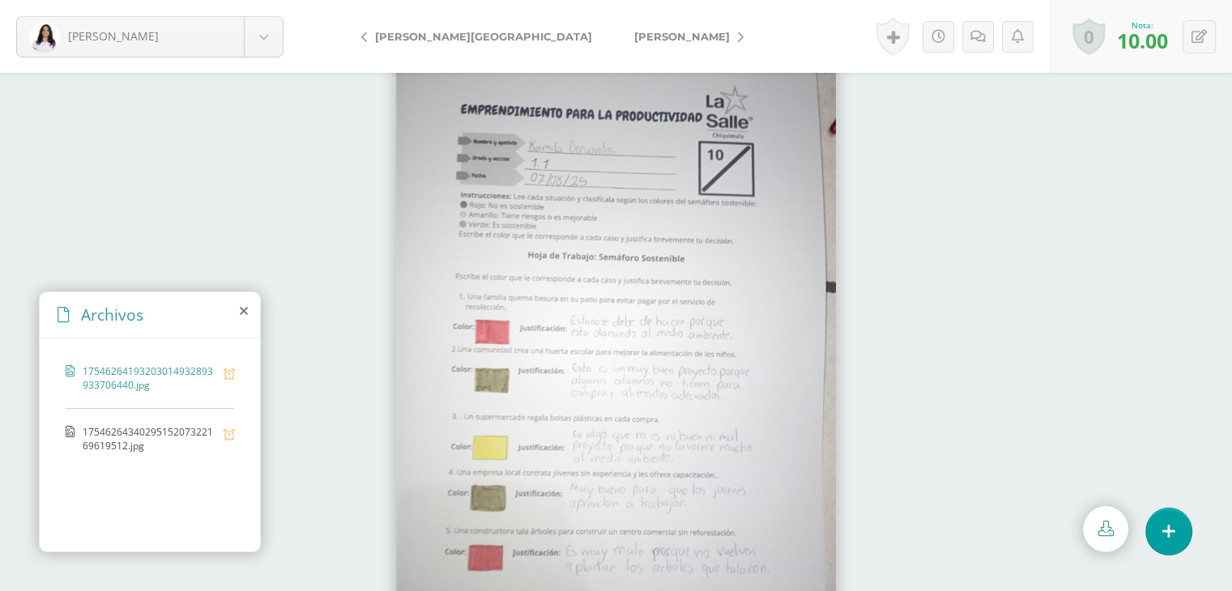
click at [634, 40] on span "[PERSON_NAME]" at bounding box center [682, 36] width 96 height 13
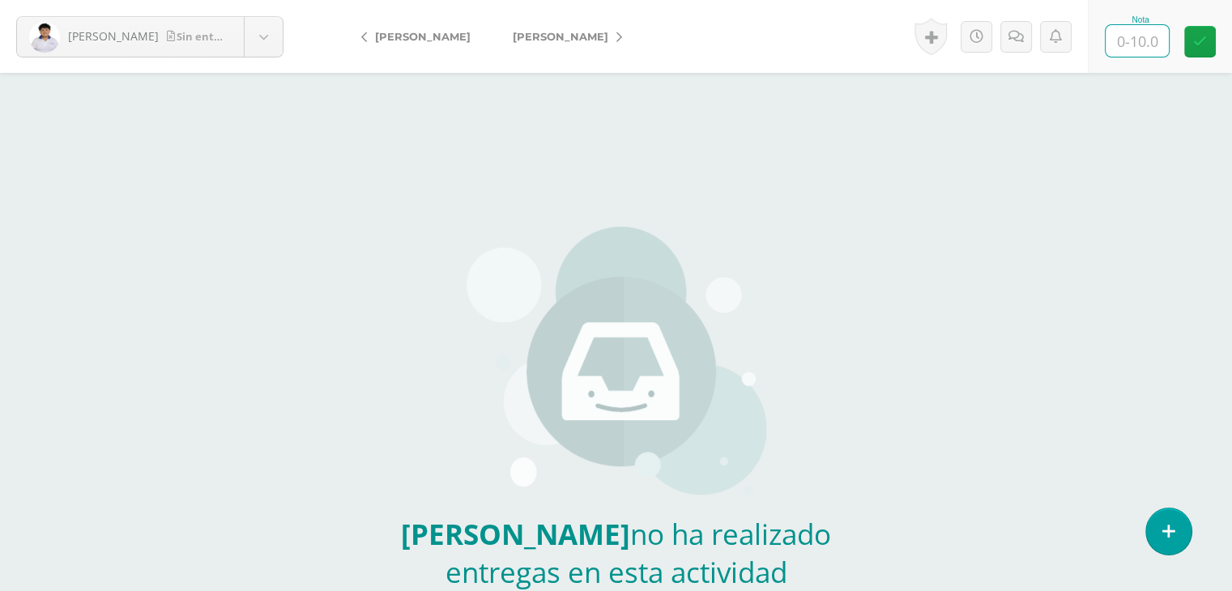
click at [1146, 52] on input "text" at bounding box center [1137, 41] width 63 height 32
click at [573, 31] on span "Choscó, Yaslin" at bounding box center [561, 36] width 96 height 13
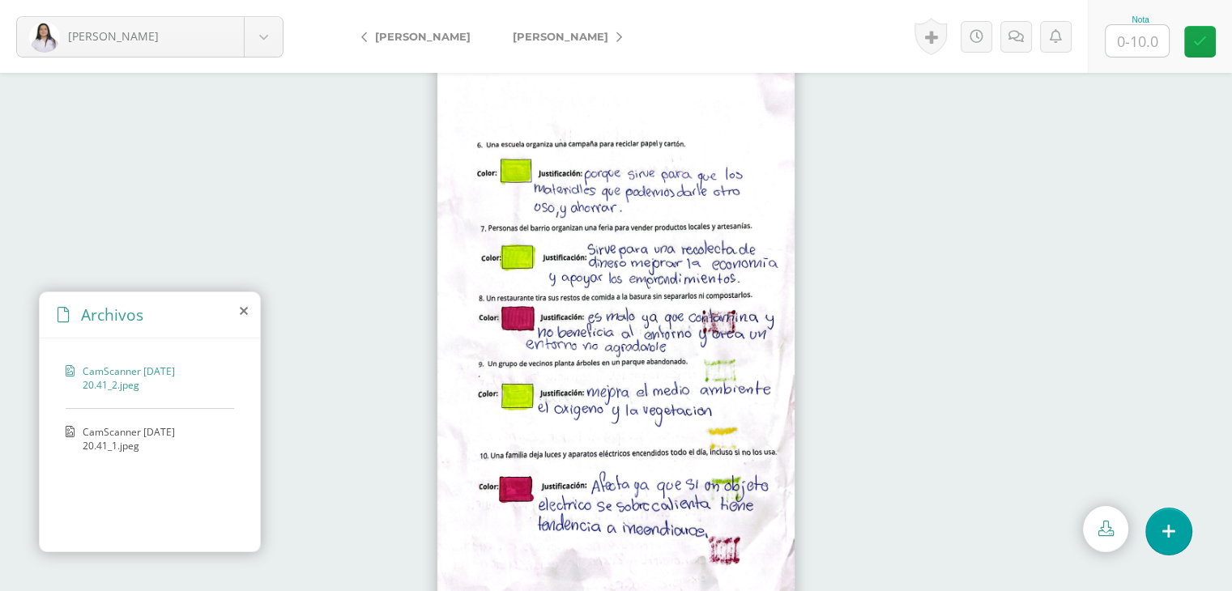
click at [102, 430] on span "CamScanner ⁨1-08-25 20.41⁩_1.jpeg" at bounding box center [154, 439] width 143 height 28
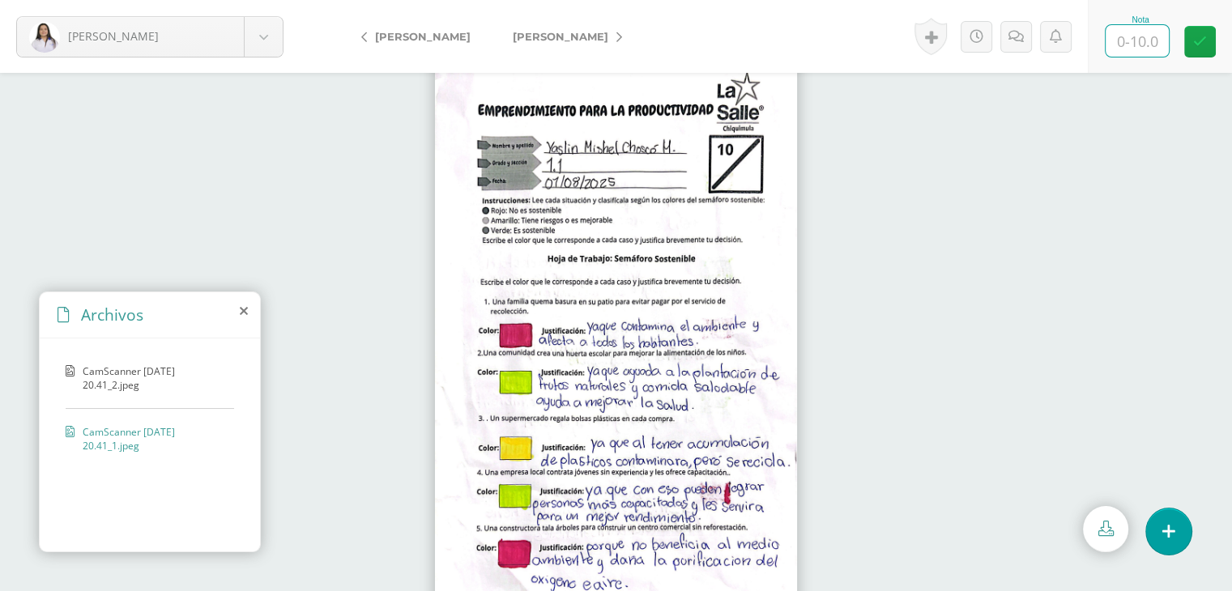
click at [1134, 42] on input "text" at bounding box center [1137, 41] width 63 height 32
type input "10"
click at [622, 40] on icon at bounding box center [619, 37] width 6 height 11
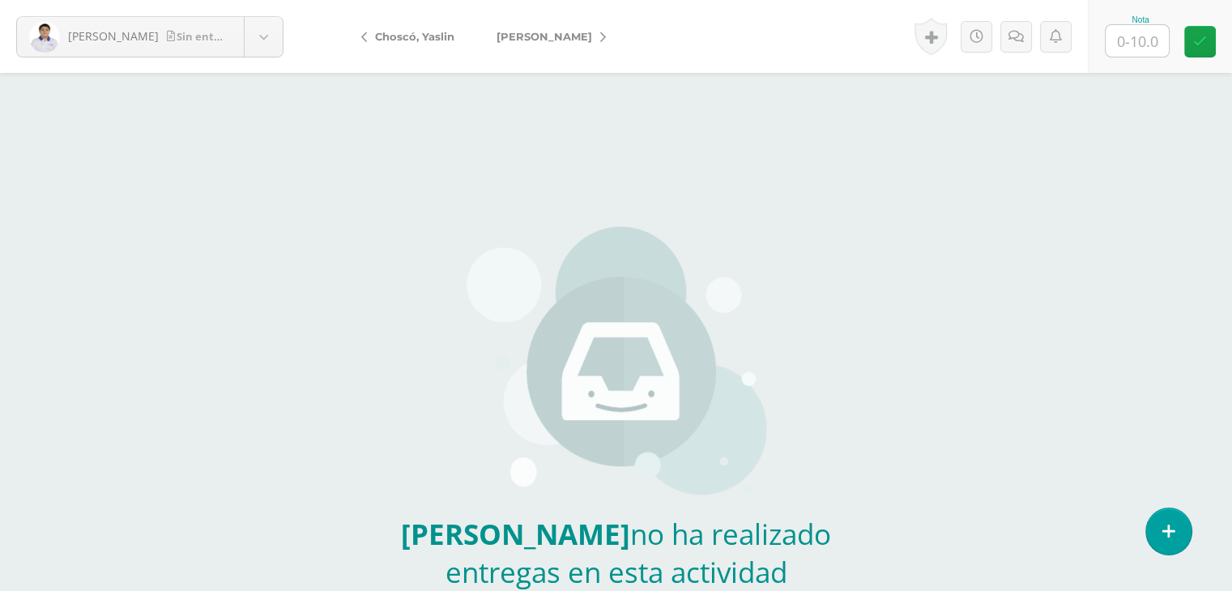
click at [568, 43] on link "[PERSON_NAME]" at bounding box center [546, 36] width 143 height 39
click at [568, 43] on link "[PERSON_NAME]" at bounding box center [563, 36] width 143 height 39
click at [428, 37] on span "[PERSON_NAME]" at bounding box center [423, 36] width 96 height 13
click at [1134, 42] on input "text" at bounding box center [1137, 41] width 63 height 32
type input "7.5"
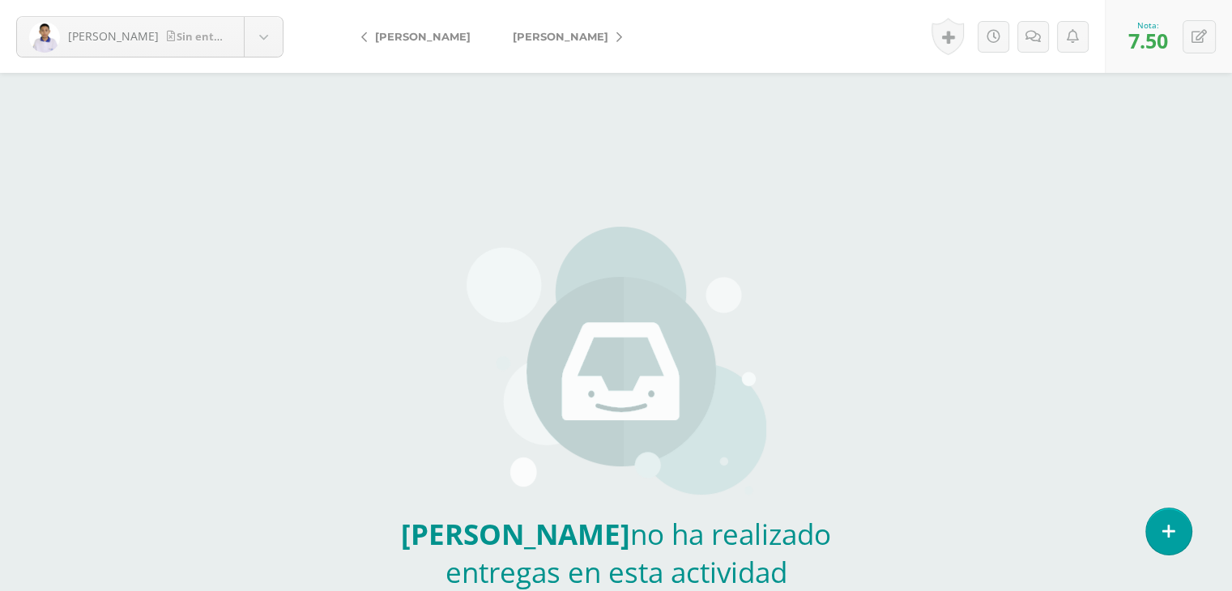
click at [570, 35] on span "[PERSON_NAME]" at bounding box center [561, 36] width 96 height 13
click at [1139, 40] on input "text" at bounding box center [1137, 41] width 63 height 32
type input "9"
click at [525, 37] on span "[PERSON_NAME]" at bounding box center [561, 36] width 96 height 13
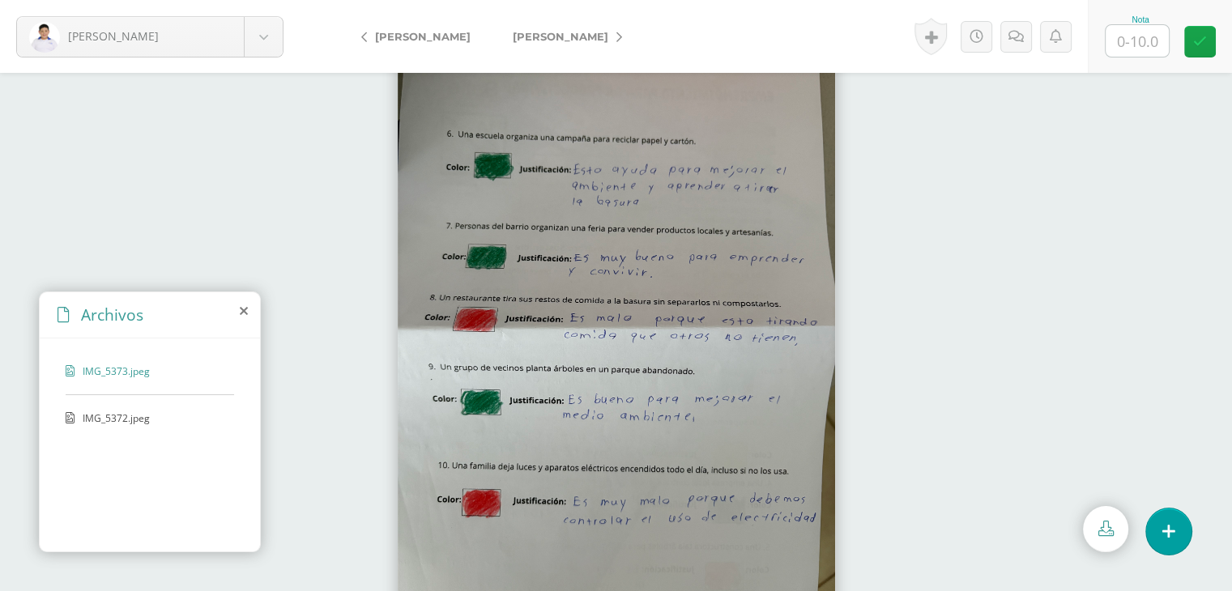
click at [86, 419] on span "IMG_5372.jpeg" at bounding box center [149, 418] width 133 height 14
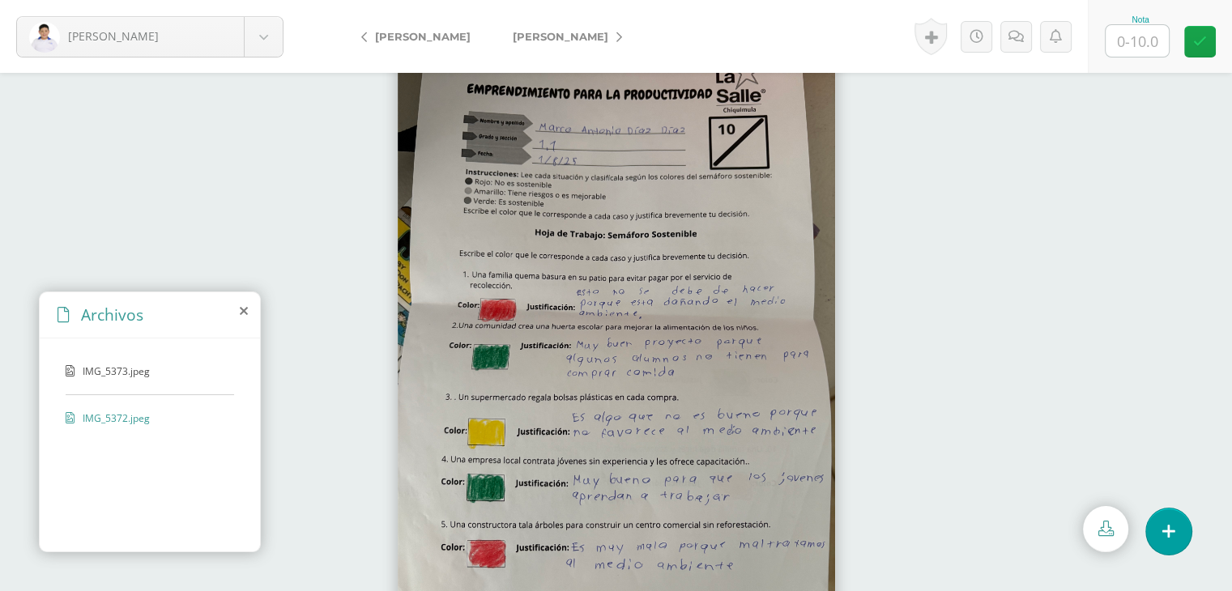
click at [1134, 44] on input "text" at bounding box center [1137, 41] width 63 height 32
type input "10"
click at [545, 40] on span "[PERSON_NAME]" at bounding box center [561, 36] width 96 height 13
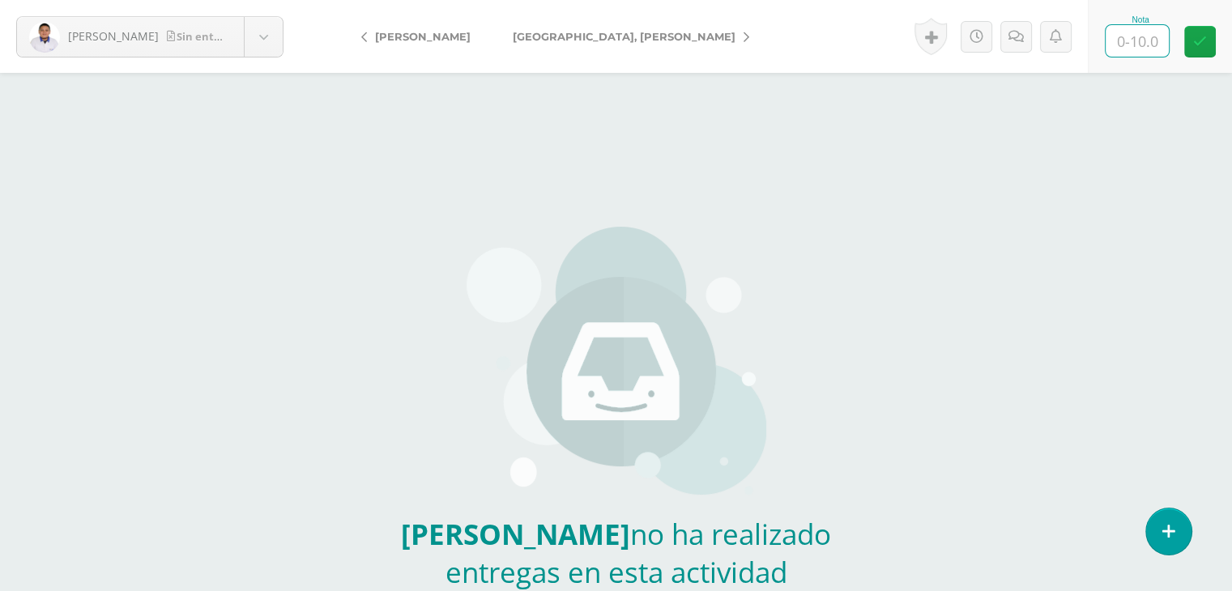
click at [1140, 28] on input "text" at bounding box center [1137, 41] width 63 height 32
type input "6.5"
click at [531, 33] on span "[GEOGRAPHIC_DATA], [PERSON_NAME]" at bounding box center [624, 36] width 223 height 13
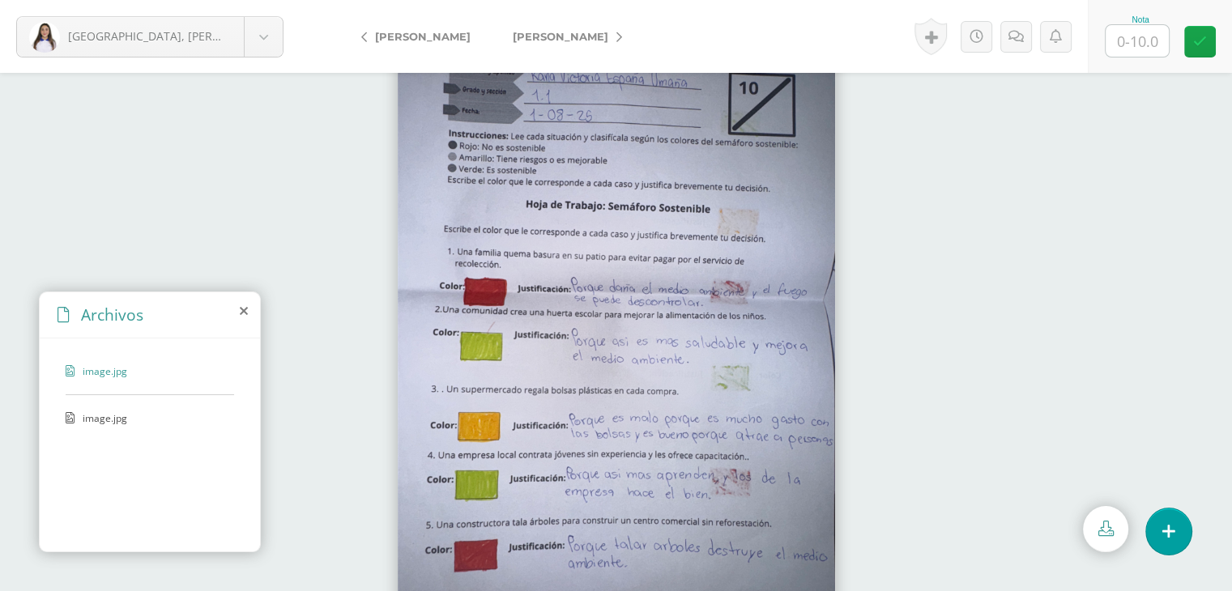
click at [100, 418] on span "image.jpg" at bounding box center [149, 418] width 133 height 14
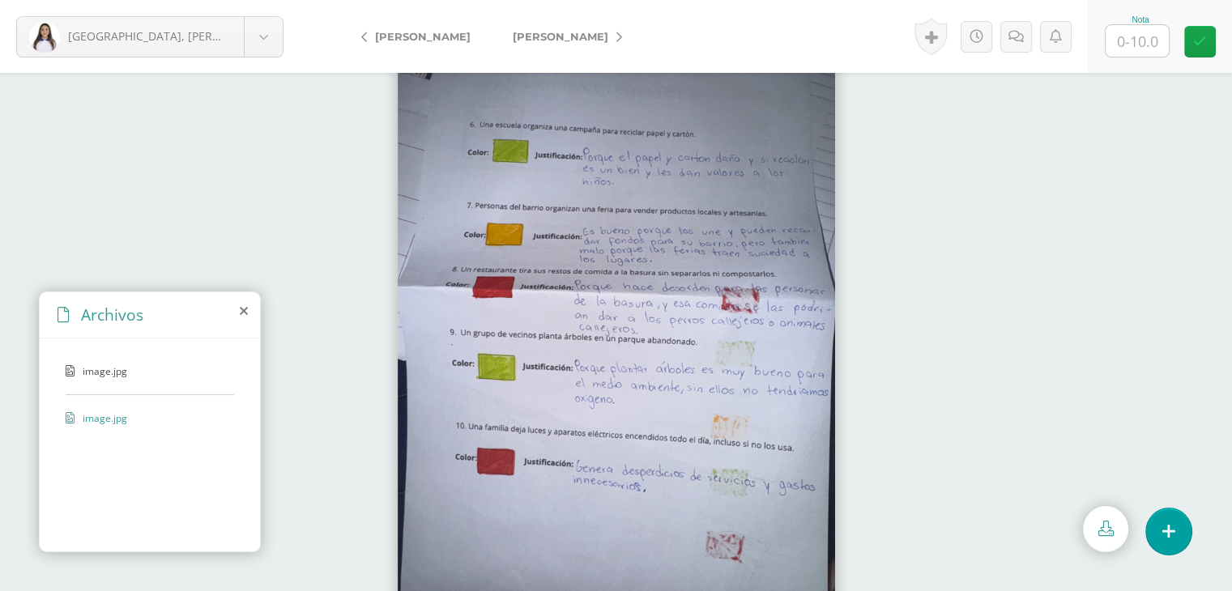
click at [1147, 40] on input "text" at bounding box center [1137, 41] width 63 height 32
type input "9"
click at [540, 33] on span "[PERSON_NAME]" at bounding box center [561, 36] width 96 height 13
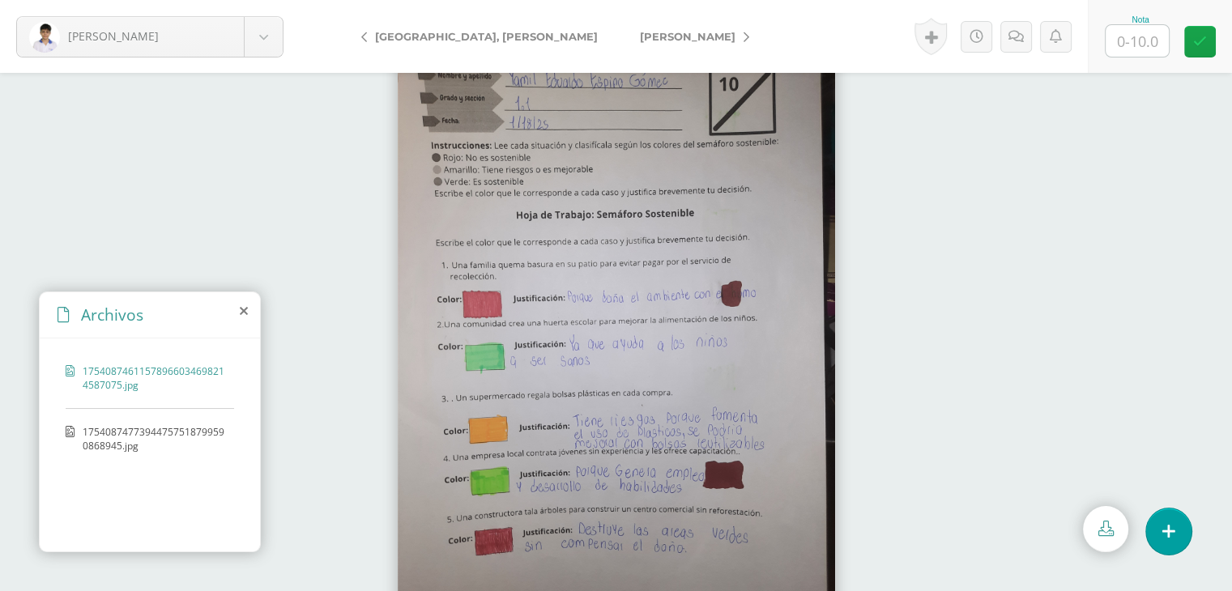
click at [101, 430] on span "17540874773944757518799590868945.jpg" at bounding box center [154, 439] width 143 height 28
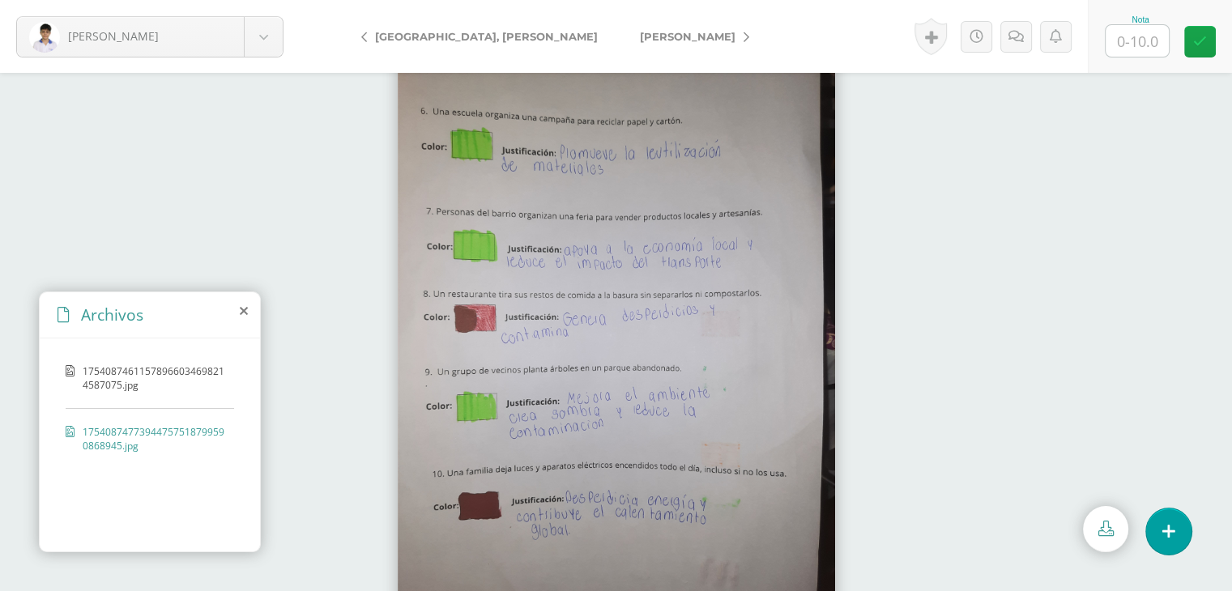
click at [178, 372] on span "17540874611578966034698214587075.jpg" at bounding box center [154, 378] width 143 height 28
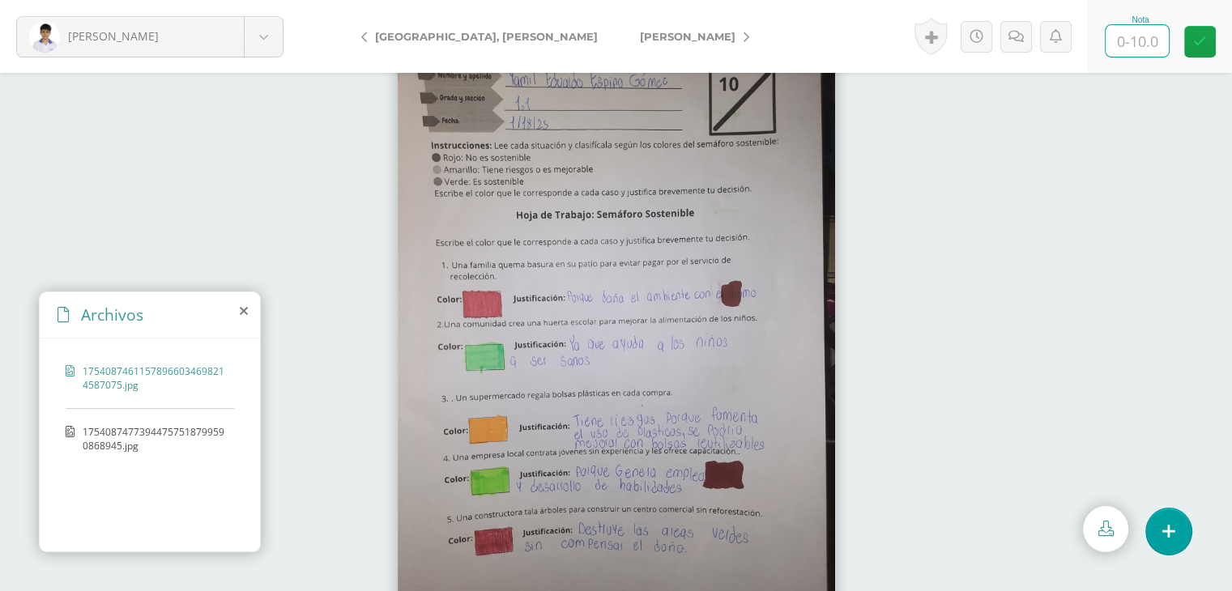
click at [1149, 46] on input "text" at bounding box center [1137, 41] width 63 height 32
type input "10"
click at [640, 39] on span "[PERSON_NAME]" at bounding box center [688, 36] width 96 height 13
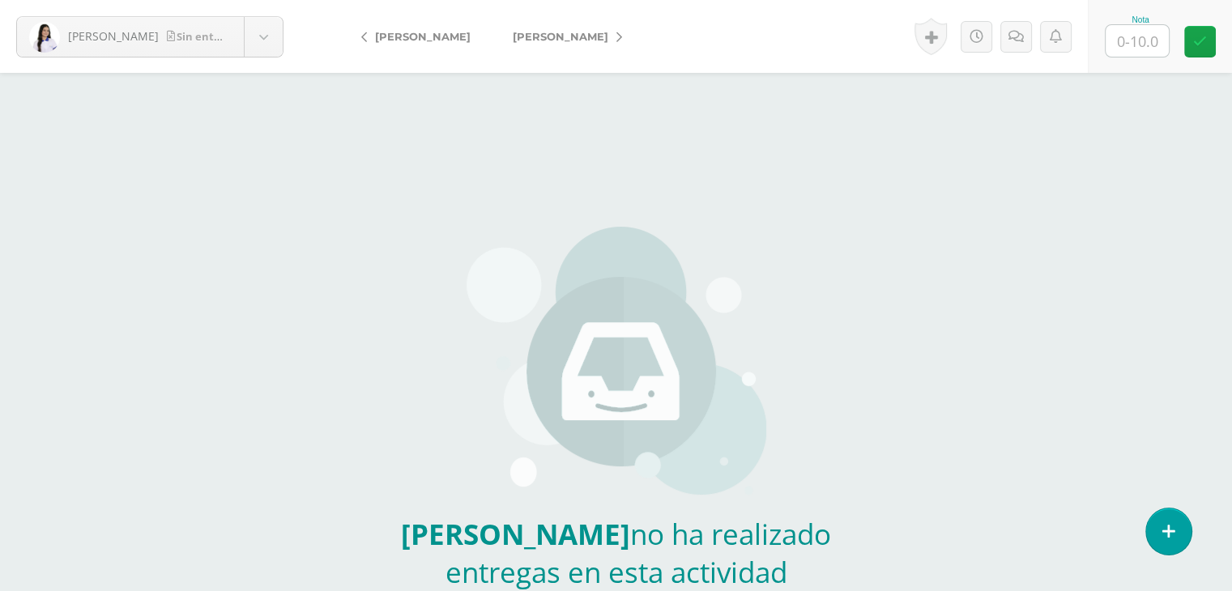
click at [560, 39] on span "[PERSON_NAME]" at bounding box center [561, 36] width 96 height 13
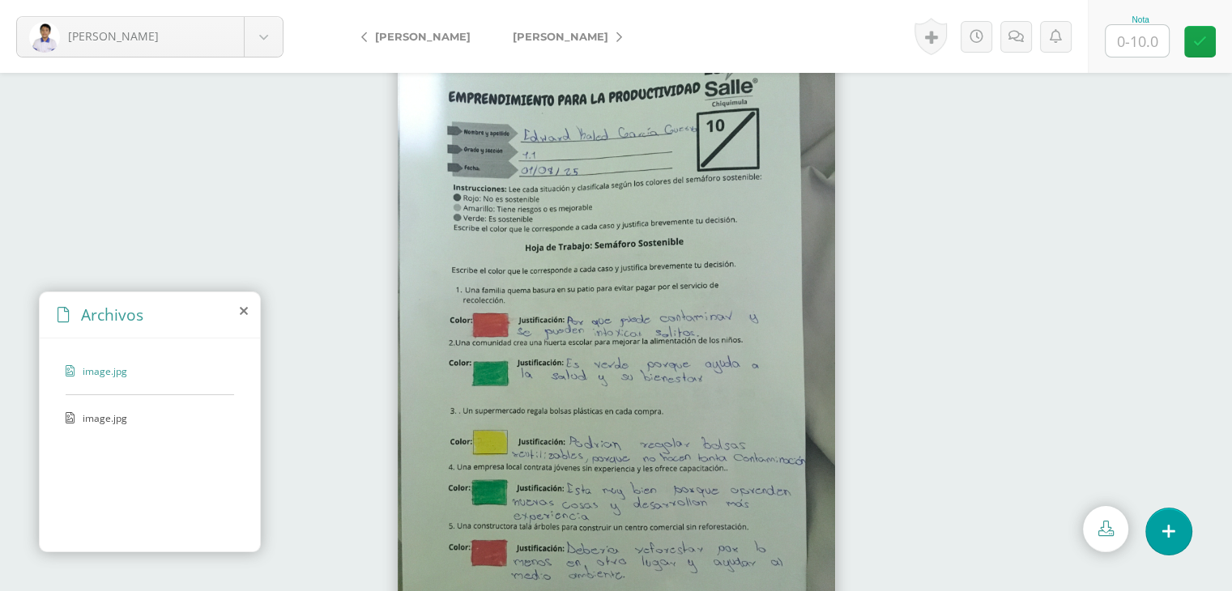
click at [109, 411] on span "image.jpg" at bounding box center [149, 418] width 133 height 14
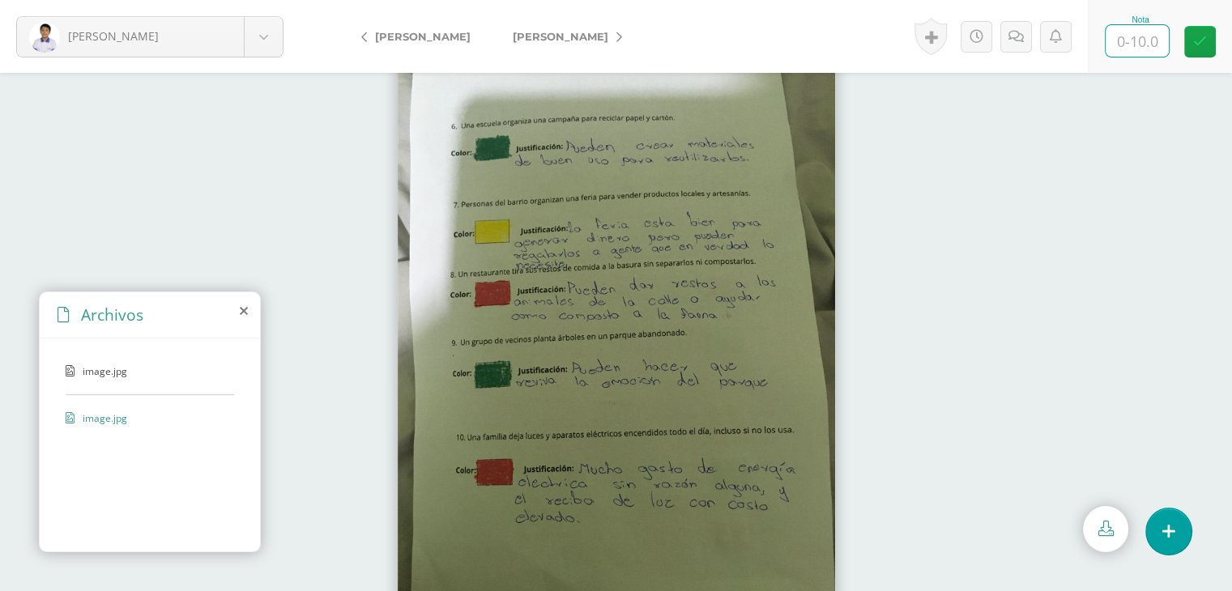
click at [1142, 49] on input "text" at bounding box center [1137, 41] width 63 height 32
type input "9"
click at [570, 36] on span "[PERSON_NAME]" at bounding box center [561, 36] width 96 height 13
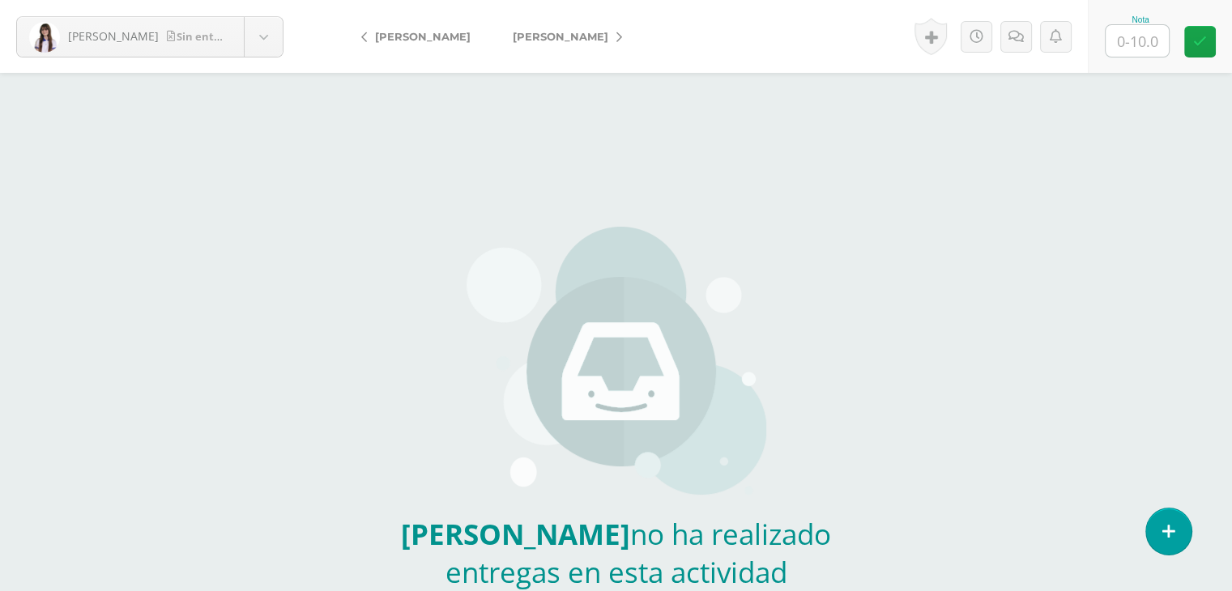
click at [567, 48] on link "[PERSON_NAME]" at bounding box center [563, 36] width 143 height 39
click at [567, 40] on span "[PERSON_NAME]" at bounding box center [561, 36] width 96 height 13
click at [1140, 39] on input "text" at bounding box center [1137, 41] width 63 height 32
type input "9"
click at [550, 33] on span "[PERSON_NAME]" at bounding box center [561, 36] width 96 height 13
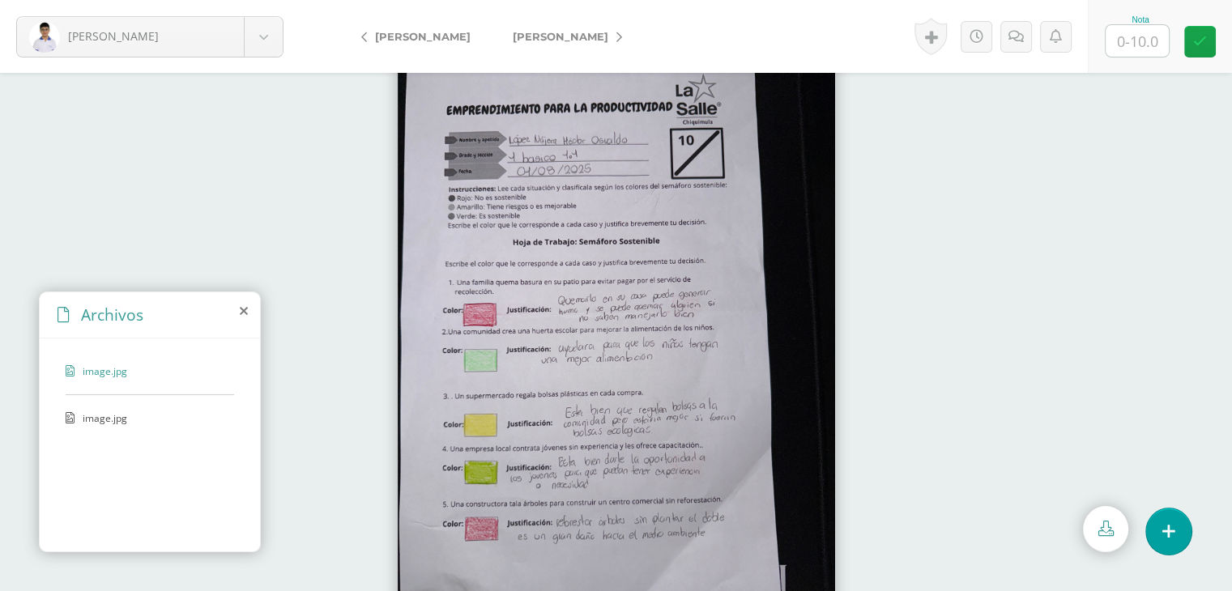
click at [91, 420] on span "image.jpg" at bounding box center [149, 418] width 133 height 14
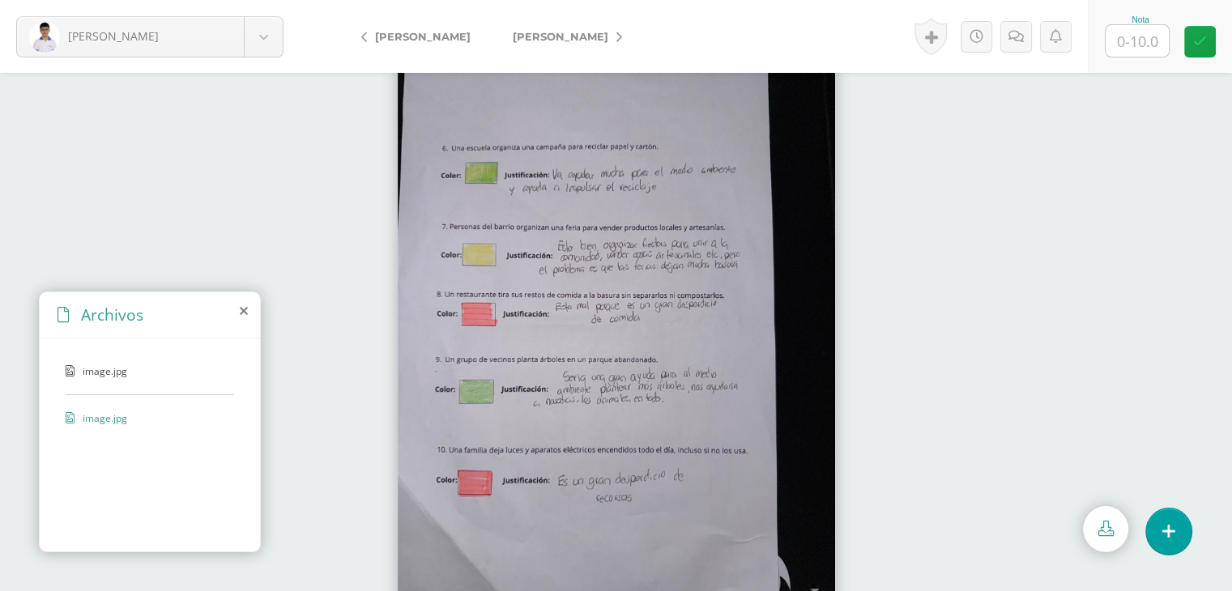
click at [116, 375] on span "image.jpg" at bounding box center [149, 371] width 133 height 14
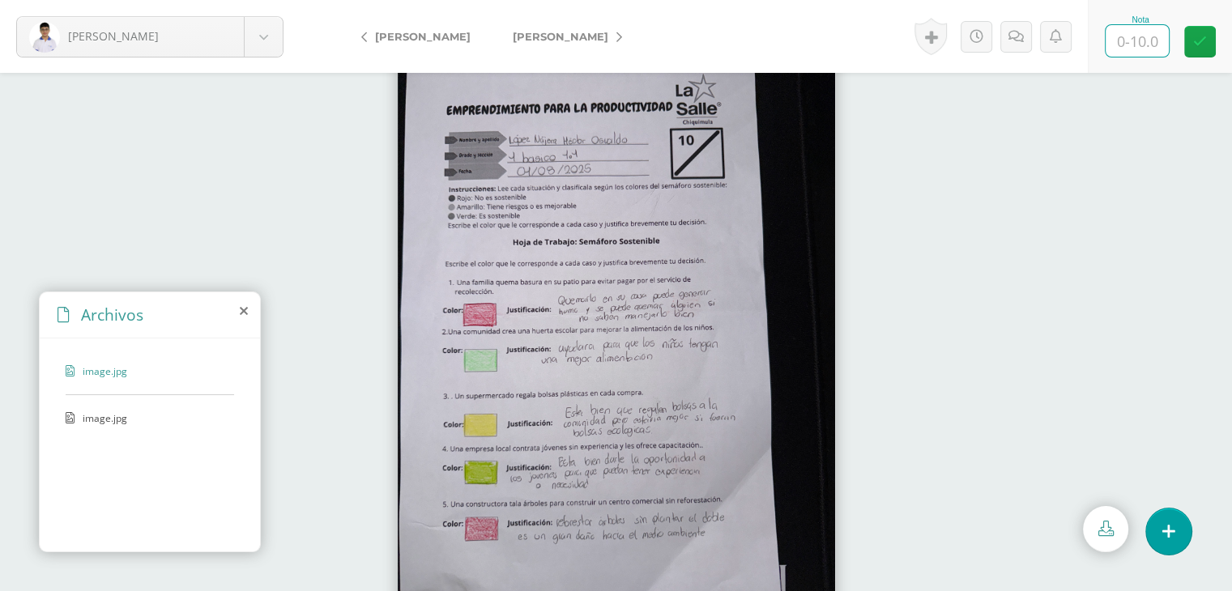
click at [1140, 36] on input "text" at bounding box center [1137, 41] width 63 height 32
type input "9"
click at [567, 31] on span "[PERSON_NAME]" at bounding box center [561, 36] width 96 height 13
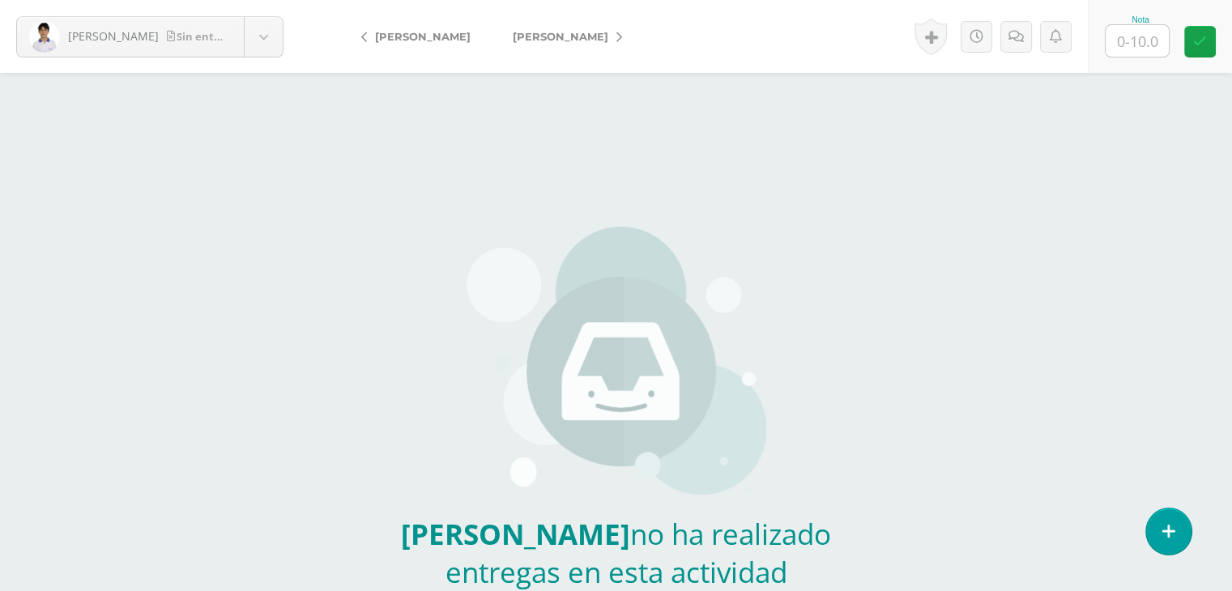
click at [550, 40] on span "[PERSON_NAME]" at bounding box center [561, 36] width 96 height 13
